Goal: Information Seeking & Learning: Learn about a topic

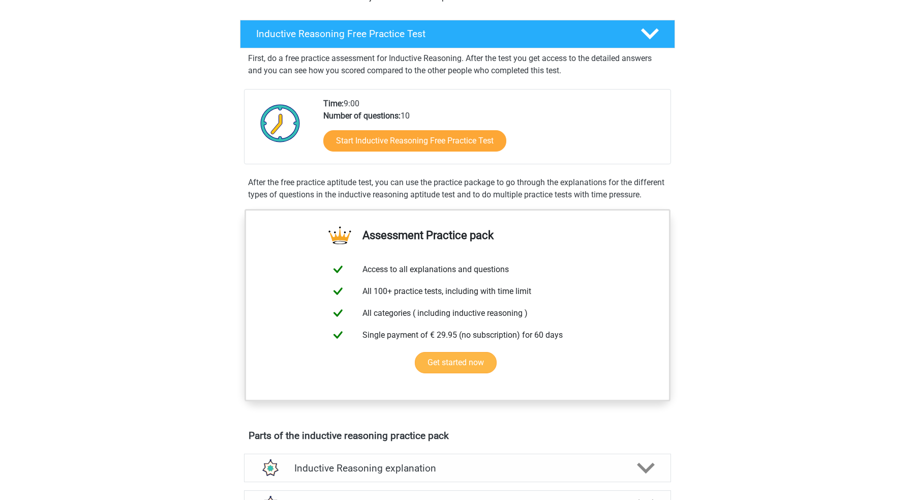
scroll to position [147, 0]
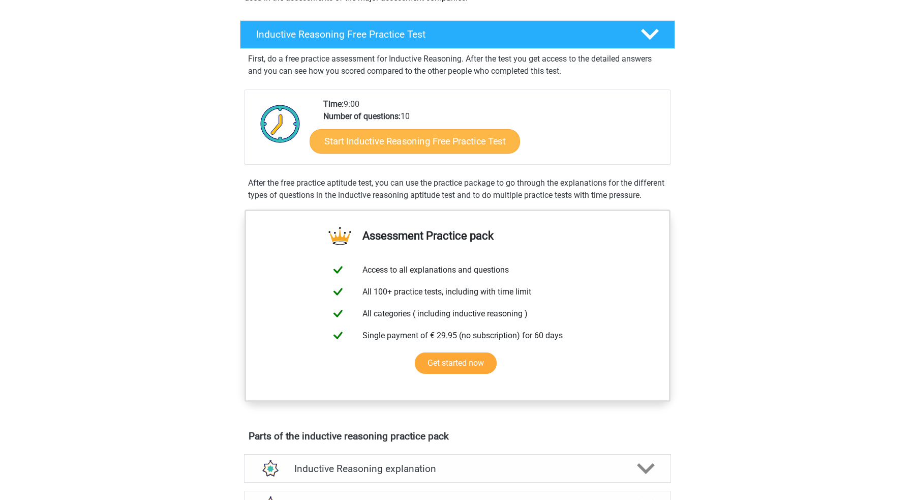
click at [465, 144] on link "Start Inductive Reasoning Free Practice Test" at bounding box center [415, 141] width 211 height 24
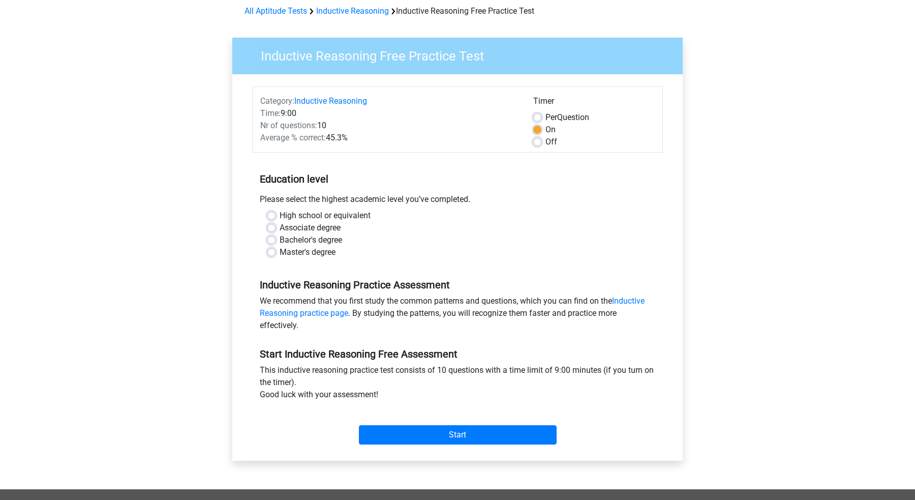
scroll to position [46, 0]
click at [315, 239] on label "Bachelor's degree" at bounding box center [311, 240] width 63 height 12
click at [276, 239] on input "Bachelor's degree" at bounding box center [271, 239] width 8 height 10
radio input "true"
click at [479, 434] on input "Start" at bounding box center [458, 434] width 198 height 19
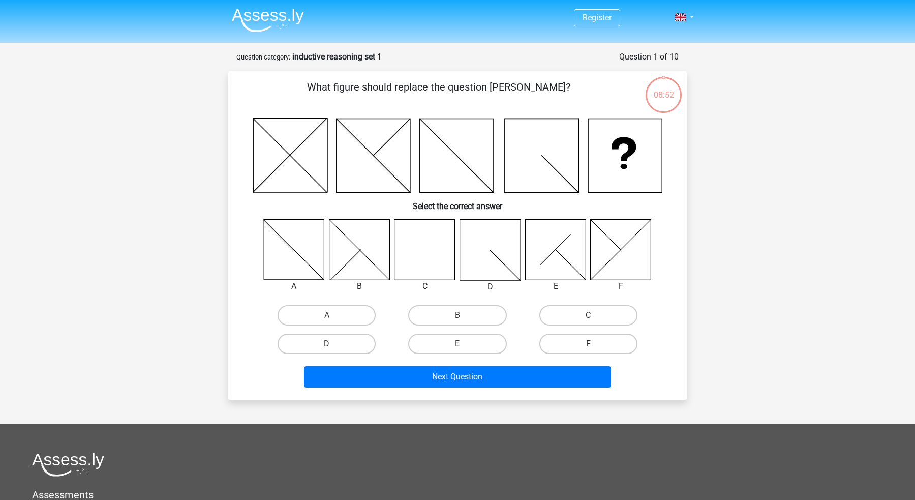
click at [405, 247] on icon at bounding box center [425, 249] width 61 height 61
click at [611, 318] on label "C" at bounding box center [589, 315] width 98 height 20
click at [595, 318] on input "C" at bounding box center [591, 318] width 7 height 7
radio input "true"
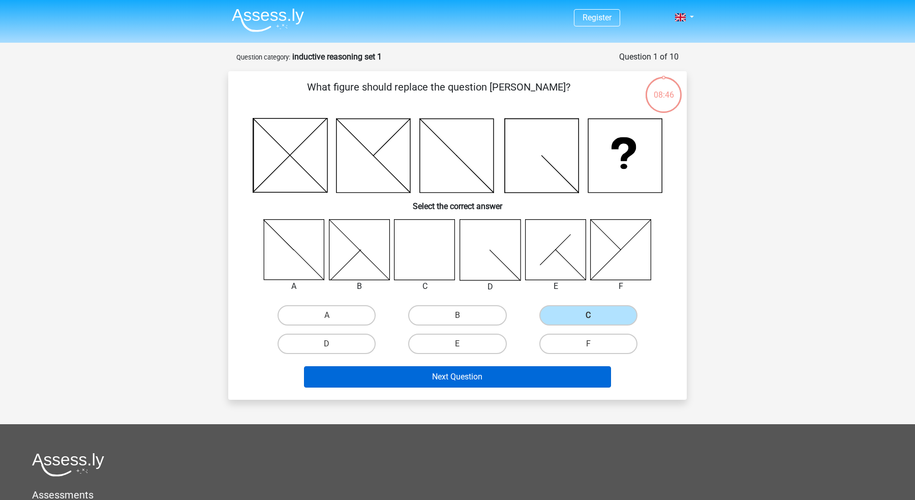
click at [533, 377] on button "Next Question" at bounding box center [458, 376] width 308 height 21
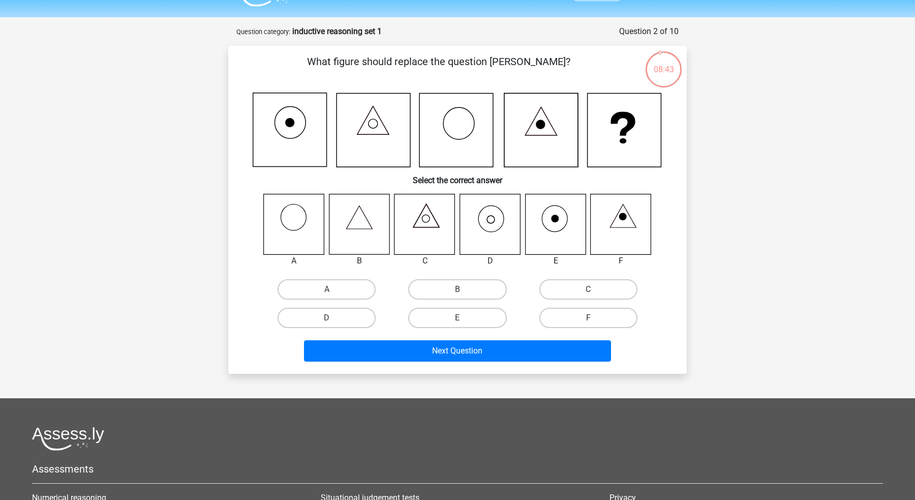
scroll to position [15, 0]
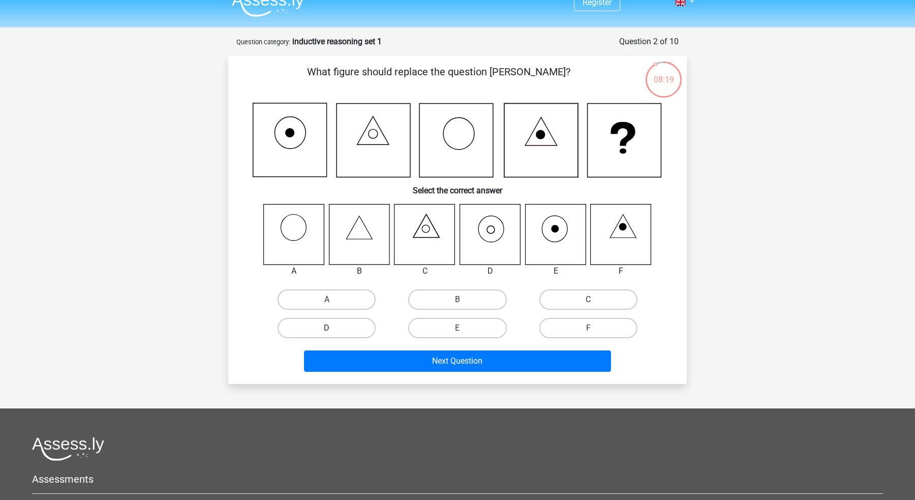
click at [303, 327] on label "D" at bounding box center [327, 328] width 98 height 20
click at [327, 328] on input "D" at bounding box center [330, 331] width 7 height 7
radio input "true"
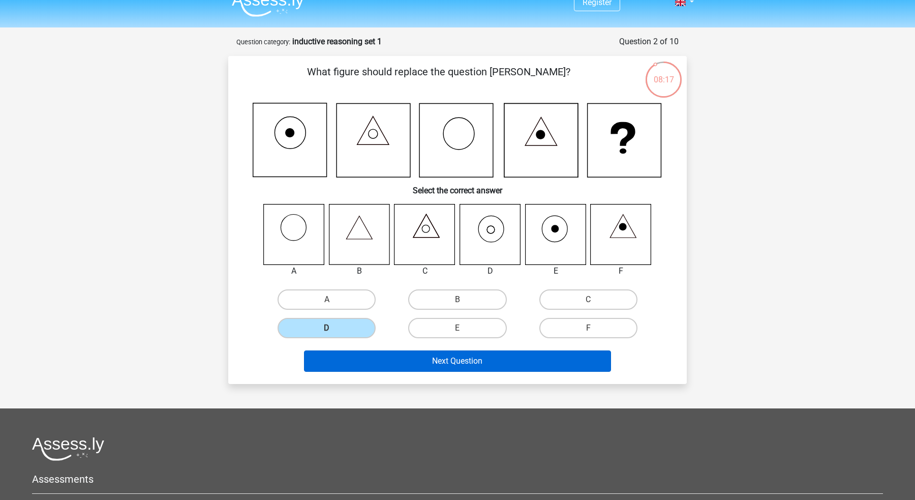
click at [469, 364] on button "Next Question" at bounding box center [458, 360] width 308 height 21
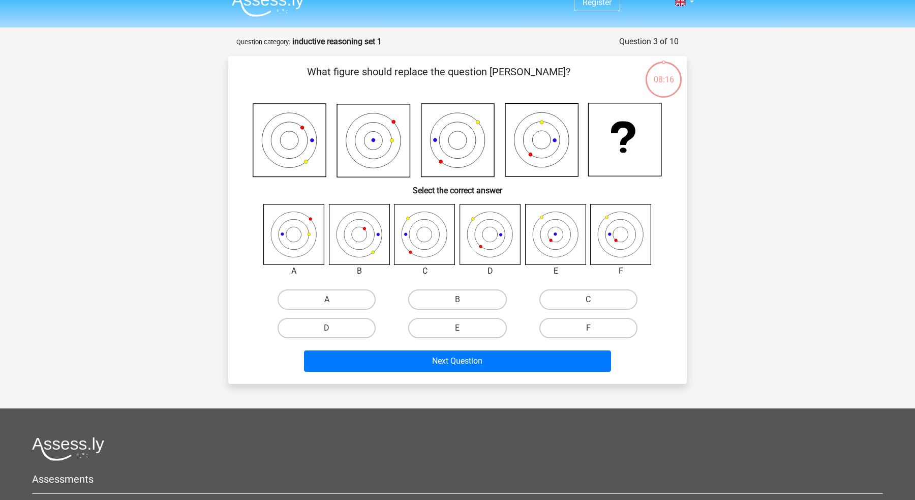
scroll to position [51, 0]
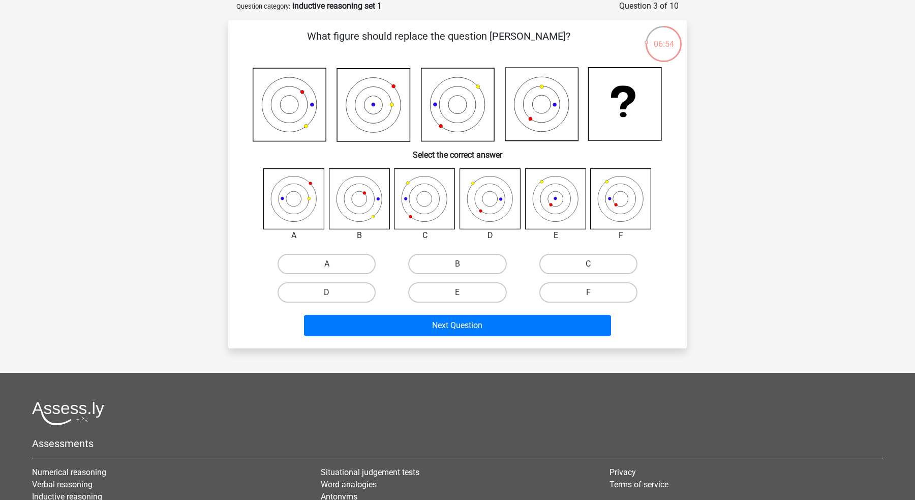
click at [471, 204] on icon at bounding box center [490, 198] width 61 height 61
click at [356, 290] on label "D" at bounding box center [327, 292] width 98 height 20
click at [334, 292] on input "D" at bounding box center [330, 295] width 7 height 7
radio input "true"
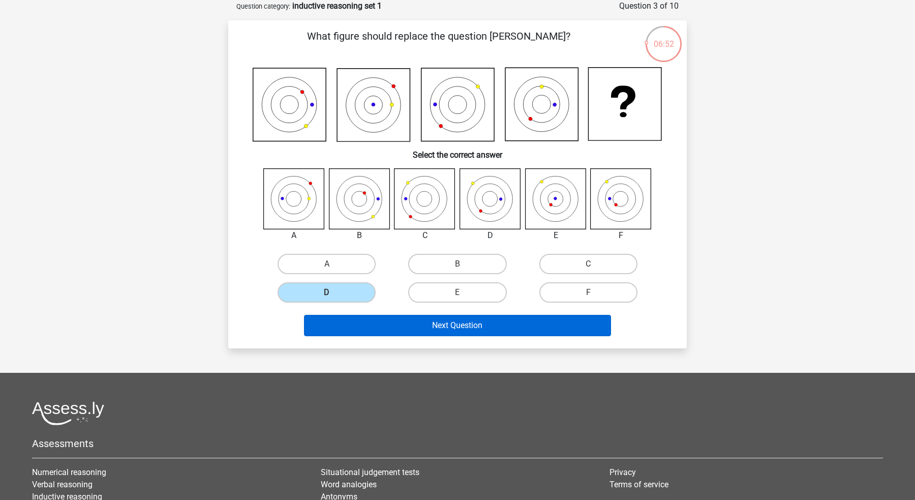
click at [449, 324] on button "Next Question" at bounding box center [458, 325] width 308 height 21
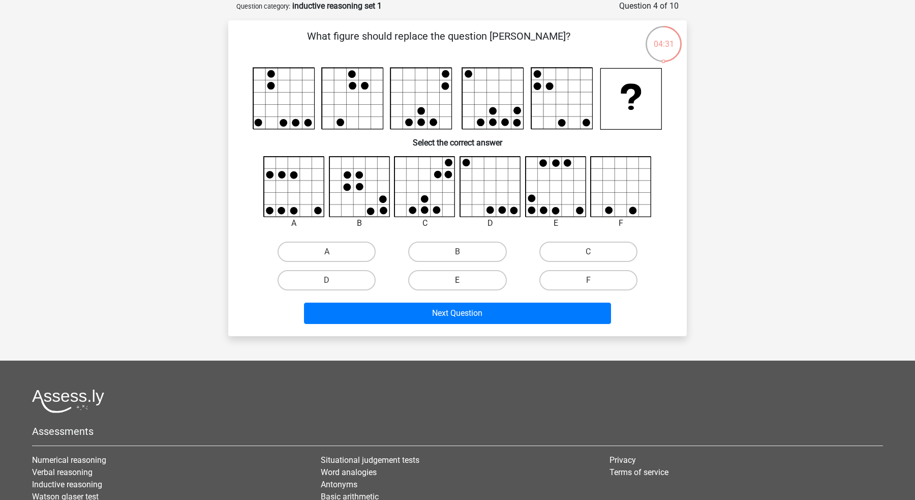
click at [451, 273] on label "E" at bounding box center [457, 280] width 98 height 20
click at [458, 280] on input "E" at bounding box center [461, 283] width 7 height 7
radio input "true"
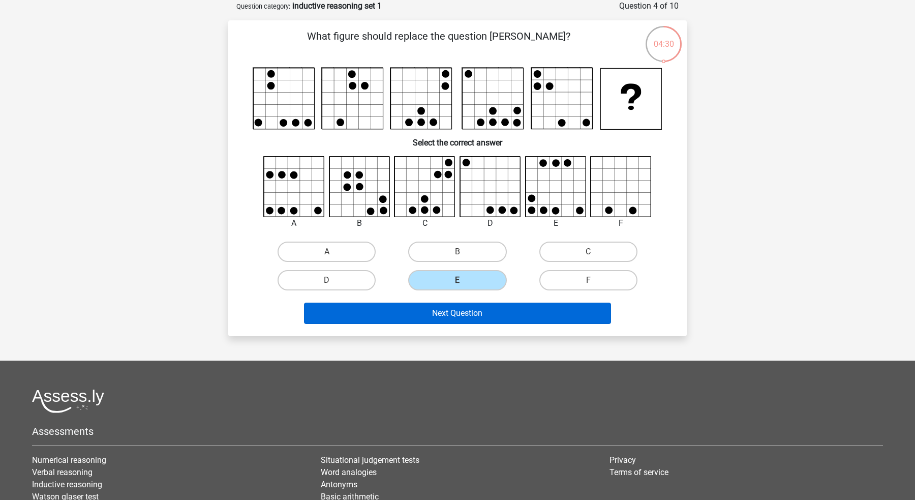
click at [505, 313] on button "Next Question" at bounding box center [458, 313] width 308 height 21
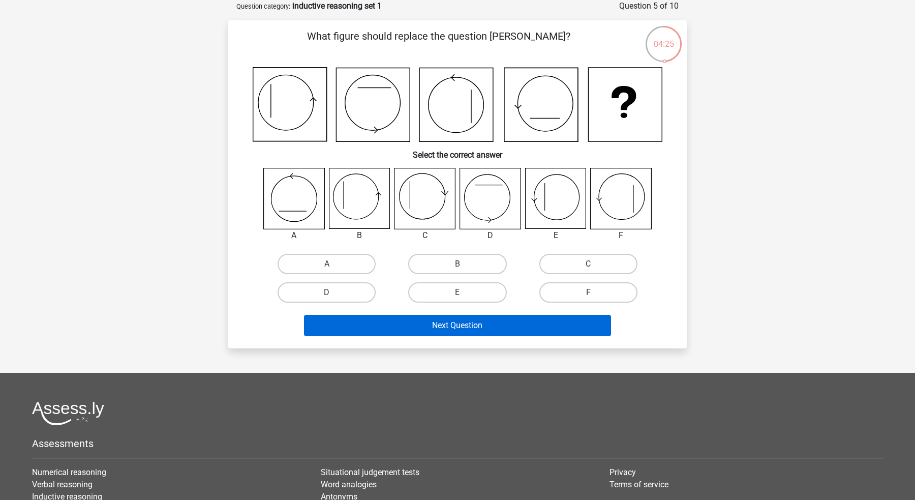
click at [540, 329] on button "Next Question" at bounding box center [458, 325] width 308 height 21
click at [540, 326] on button "Next Question" at bounding box center [458, 325] width 308 height 21
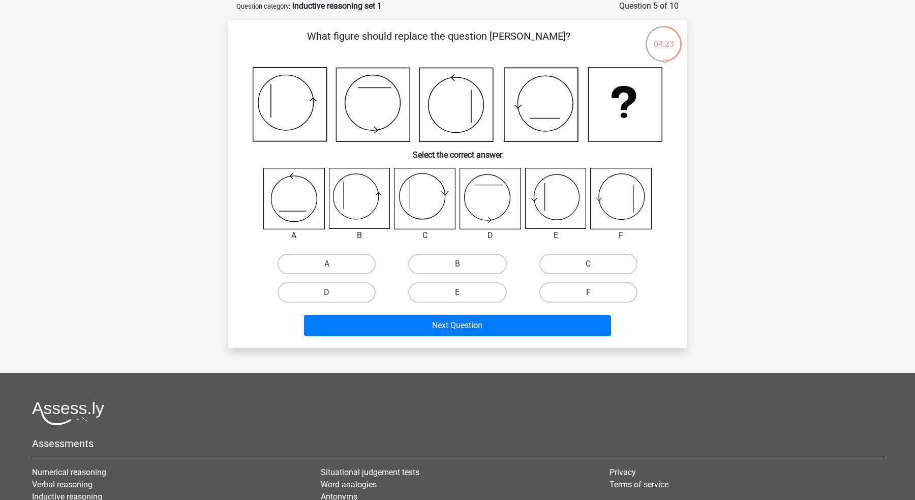
click at [489, 295] on label "E" at bounding box center [457, 292] width 98 height 20
click at [464, 295] on input "E" at bounding box center [461, 295] width 7 height 7
radio input "true"
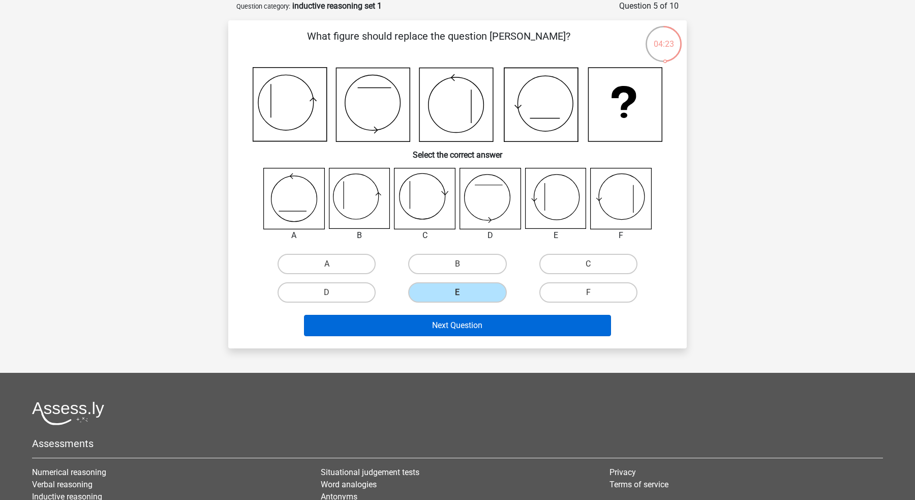
click at [493, 321] on button "Next Question" at bounding box center [458, 325] width 308 height 21
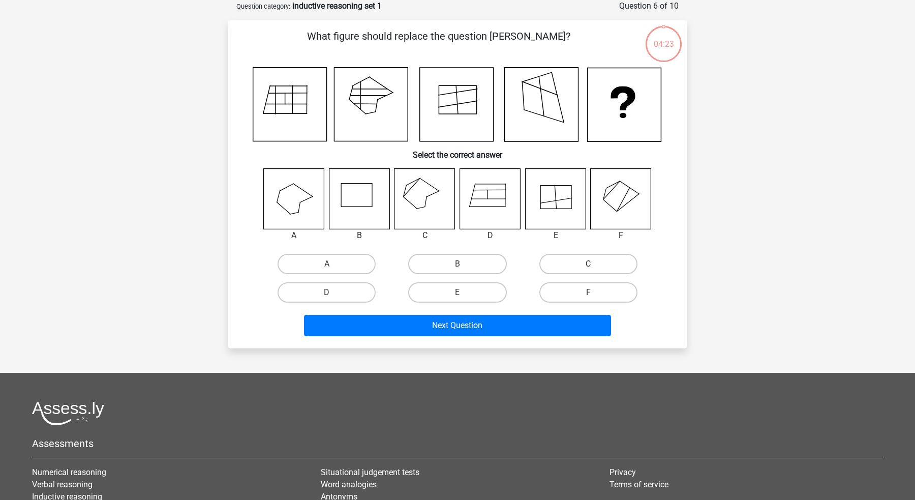
click at [592, 262] on label "C" at bounding box center [589, 264] width 98 height 20
click at [592, 264] on input "C" at bounding box center [591, 267] width 7 height 7
radio input "true"
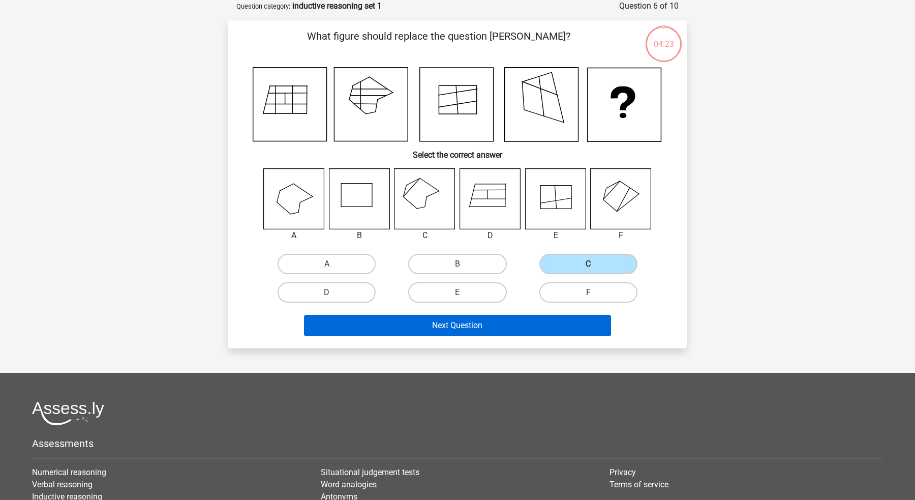
click at [565, 330] on button "Next Question" at bounding box center [458, 325] width 308 height 21
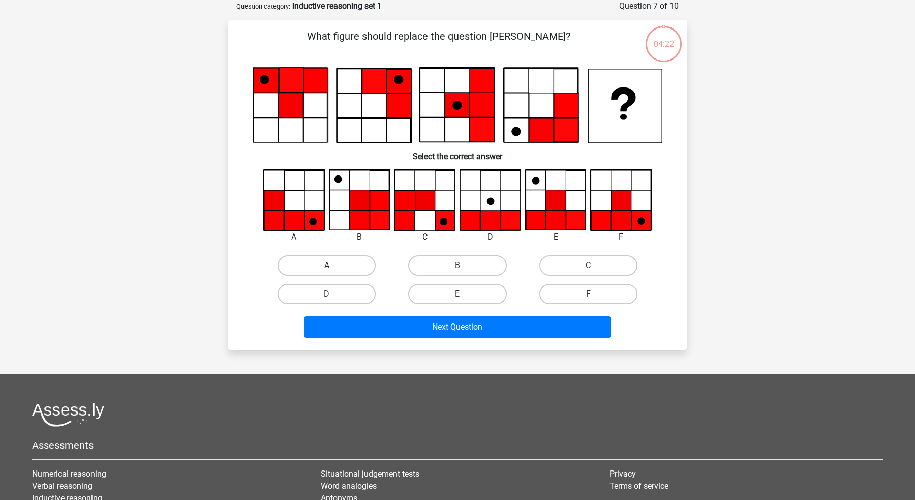
click at [352, 271] on label "A" at bounding box center [327, 265] width 98 height 20
click at [334, 271] on input "A" at bounding box center [330, 268] width 7 height 7
radio input "true"
click at [420, 314] on div "Next Question" at bounding box center [458, 325] width 426 height 34
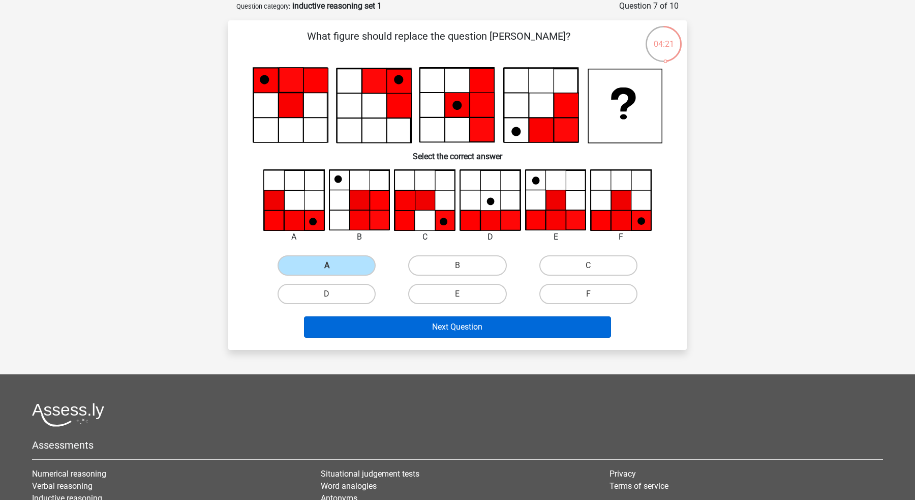
click at [423, 317] on button "Next Question" at bounding box center [458, 326] width 308 height 21
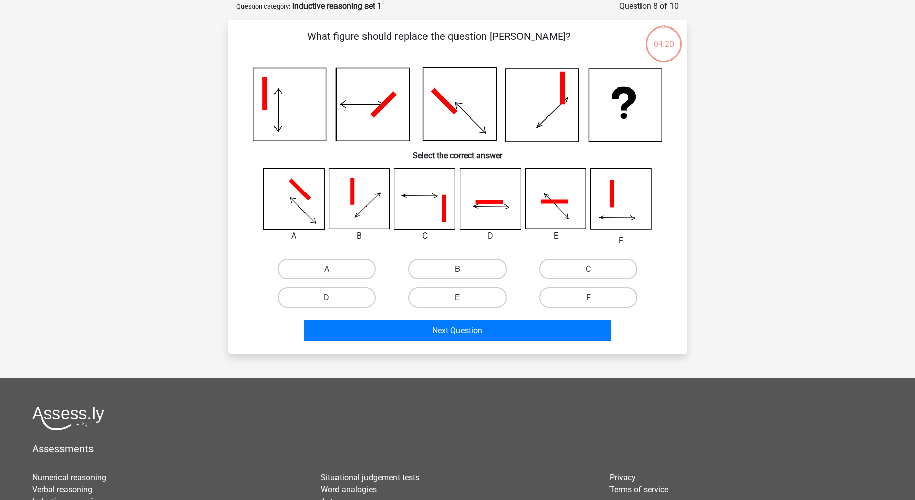
click at [486, 293] on label "E" at bounding box center [457, 297] width 98 height 20
click at [464, 297] on input "E" at bounding box center [461, 300] width 7 height 7
radio input "true"
click at [491, 352] on div "What figure should replace the question mark? Select the correct answer" at bounding box center [457, 186] width 459 height 333
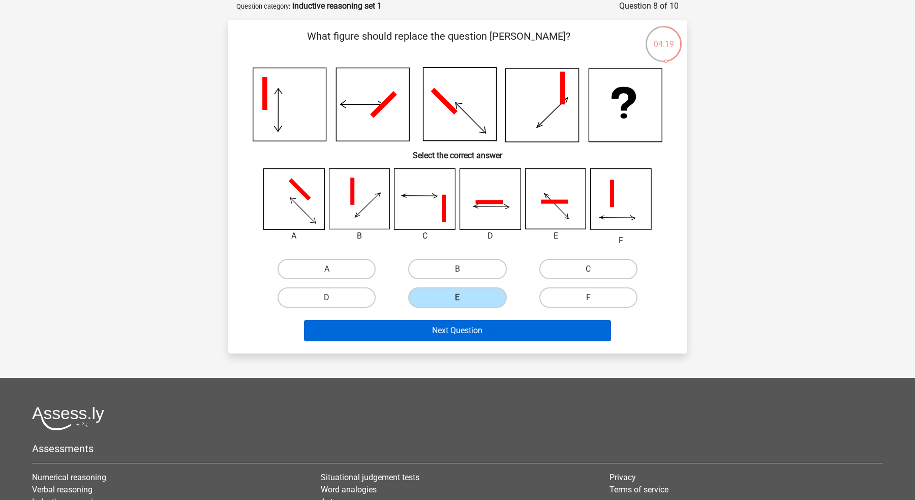
click at [498, 339] on button "Next Question" at bounding box center [458, 330] width 308 height 21
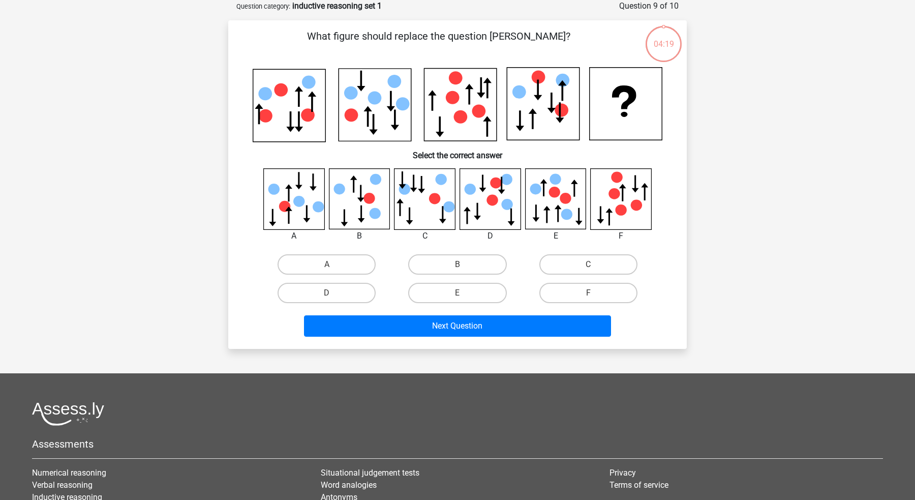
click at [327, 294] on input "D" at bounding box center [330, 296] width 7 height 7
radio input "true"
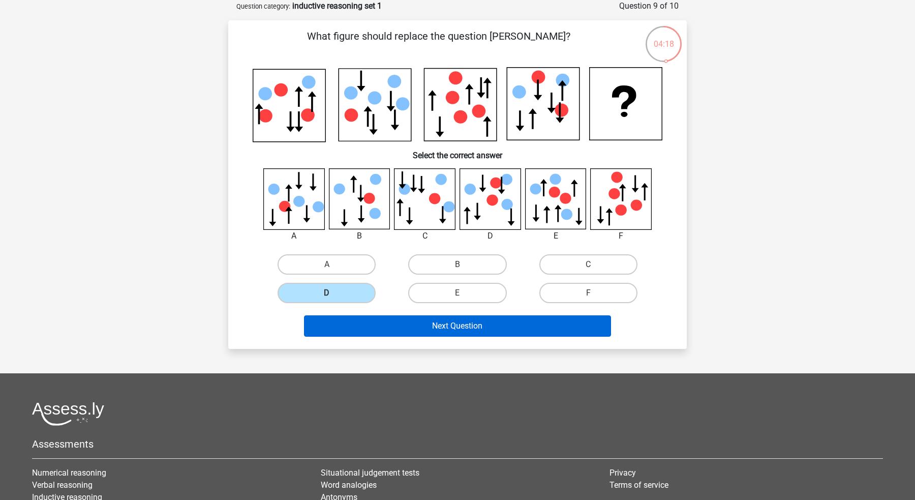
click at [373, 319] on button "Next Question" at bounding box center [458, 325] width 308 height 21
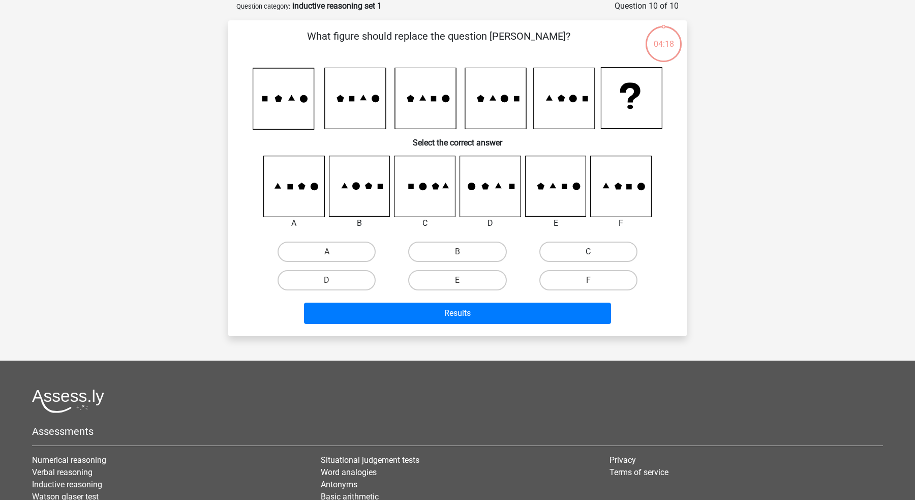
click at [583, 248] on label "C" at bounding box center [589, 252] width 98 height 20
click at [588, 252] on input "C" at bounding box center [591, 255] width 7 height 7
radio input "true"
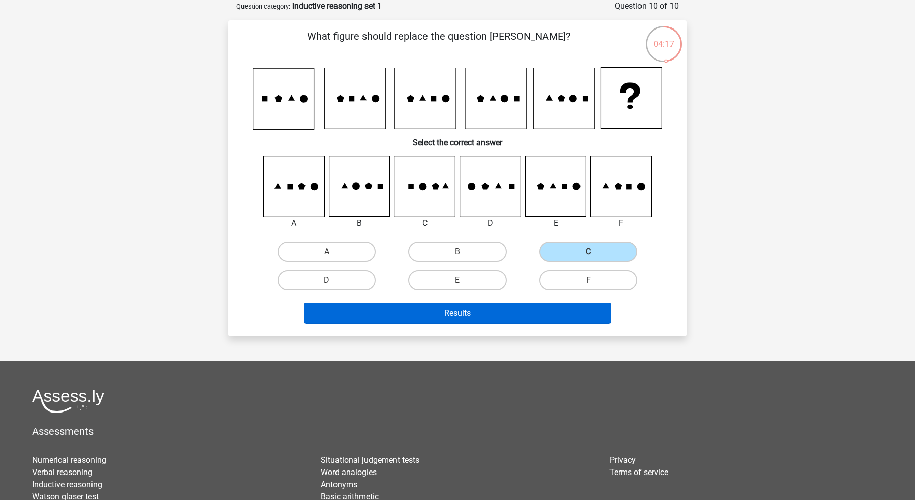
click at [552, 317] on button "Results" at bounding box center [458, 313] width 308 height 21
